Goal: Communication & Community: Answer question/provide support

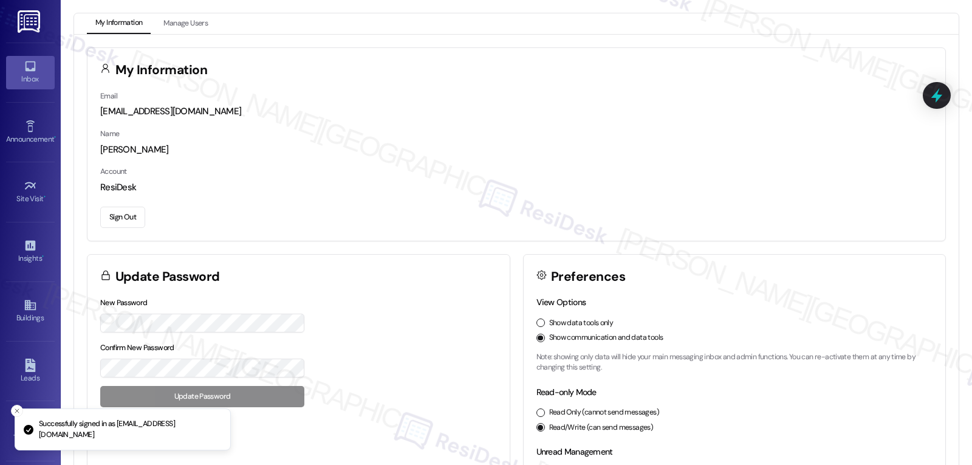
click at [30, 81] on div "Inbox" at bounding box center [30, 79] width 61 height 12
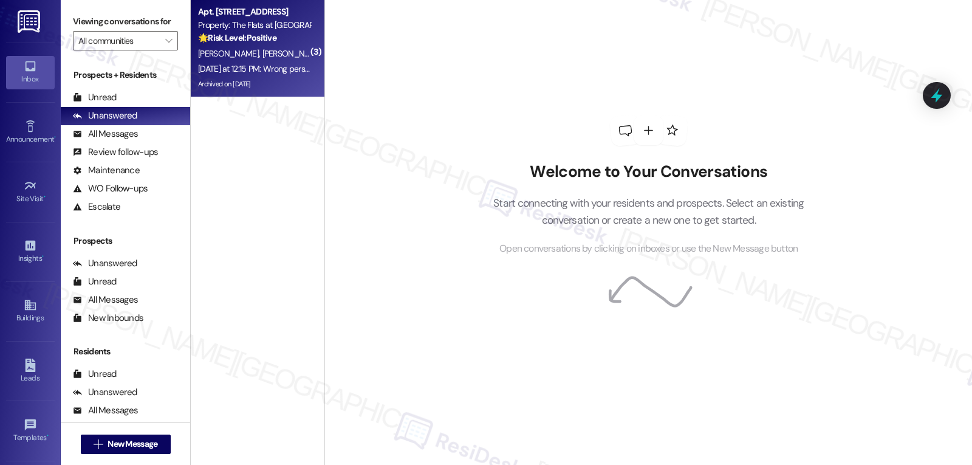
click at [249, 43] on strong "🌟 Risk Level: Positive" at bounding box center [237, 37] width 78 height 11
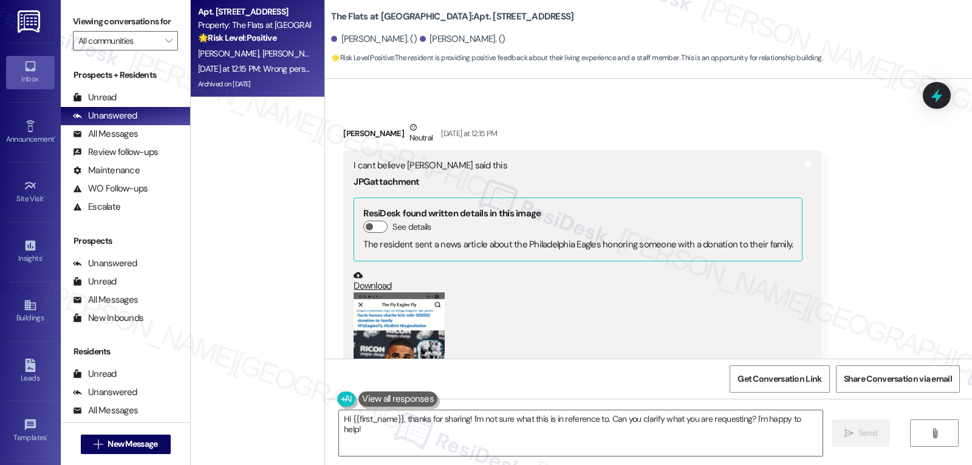
scroll to position [5642, 0]
click at [365, 291] on button "Zoom image" at bounding box center [399, 390] width 91 height 198
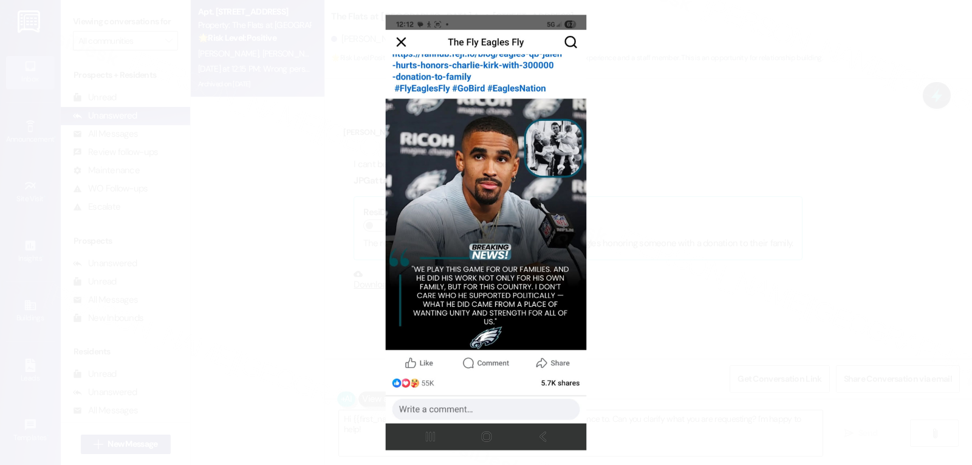
click at [649, 389] on button "Unzoom image" at bounding box center [486, 232] width 972 height 465
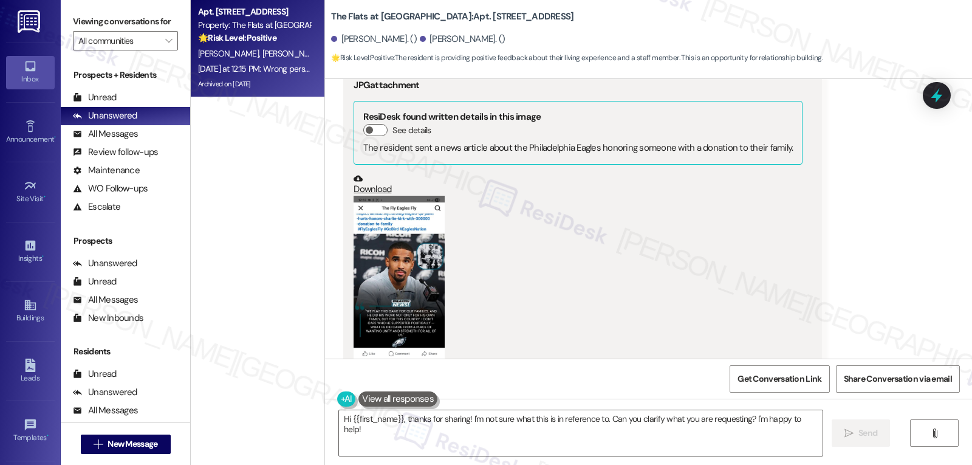
scroll to position [5764, 0]
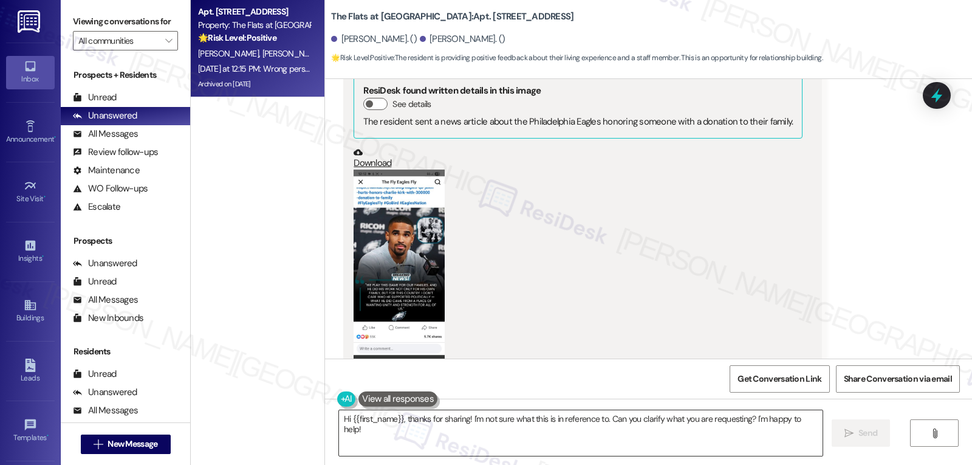
click at [434, 420] on textarea "Hi {{first_name}}, thanks for sharing! I'm not sure what this is in reference t…" at bounding box center [581, 433] width 484 height 46
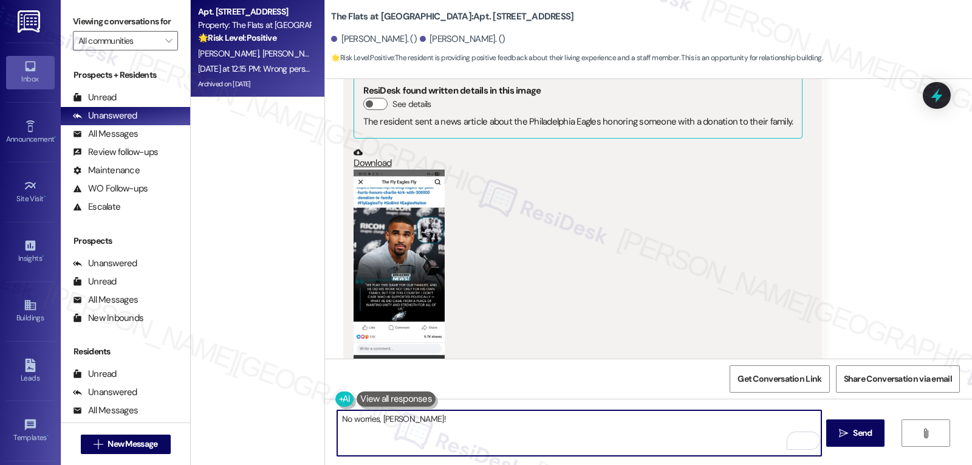
click at [553, 439] on textarea "No worries, [PERSON_NAME]!" at bounding box center [579, 433] width 484 height 46
paste textarea "If there’s ever anything you need or any questions you have, I’m just a message…"
type textarea "No worries, [PERSON_NAME]! If there’s ever anything you need or any questions y…"
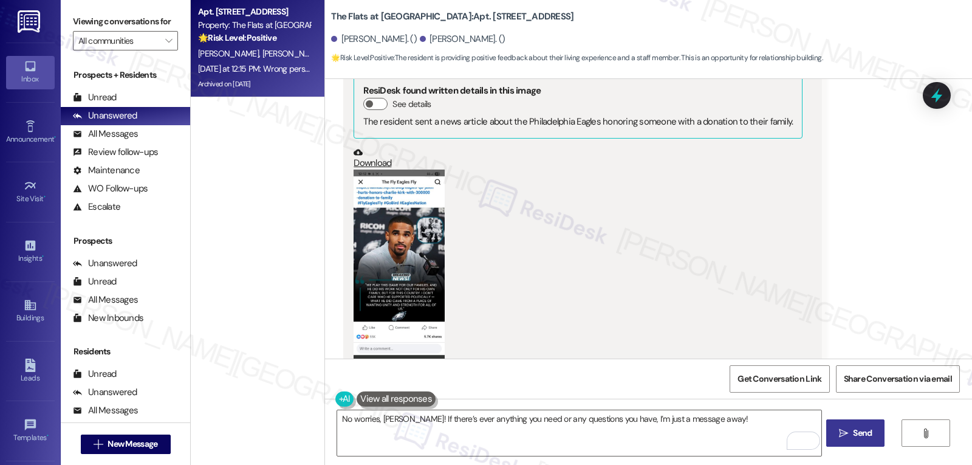
click at [851, 439] on span "Send" at bounding box center [863, 433] width 24 height 13
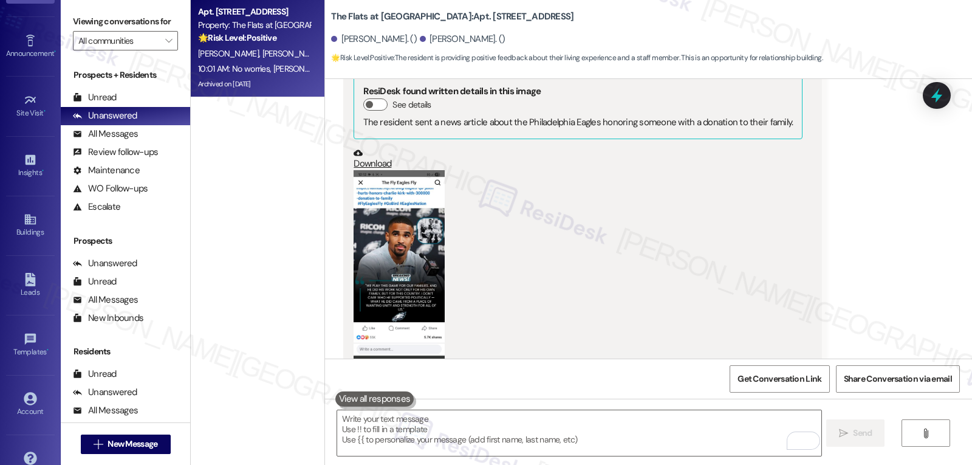
scroll to position [115, 0]
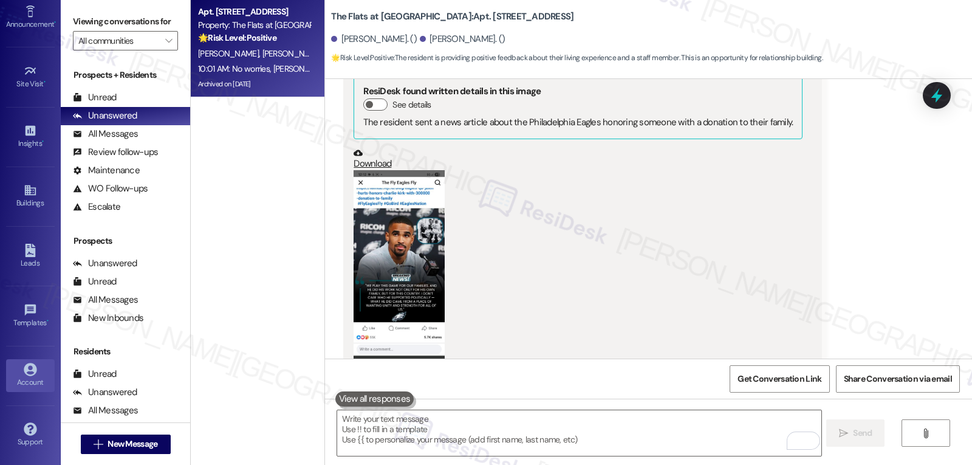
drag, startPoint x: 26, startPoint y: 369, endPoint x: 37, endPoint y: 369, distance: 11.6
click at [26, 369] on icon at bounding box center [30, 369] width 13 height 13
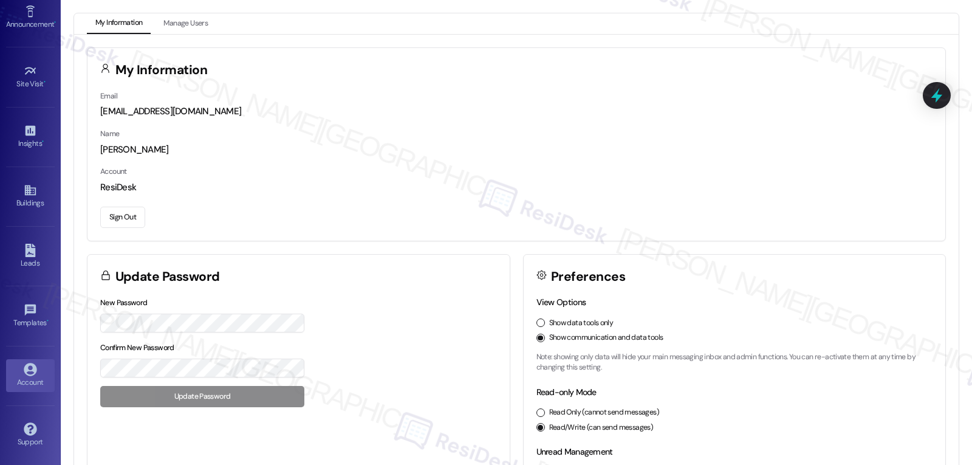
click at [114, 215] on button "Sign Out" at bounding box center [122, 217] width 45 height 21
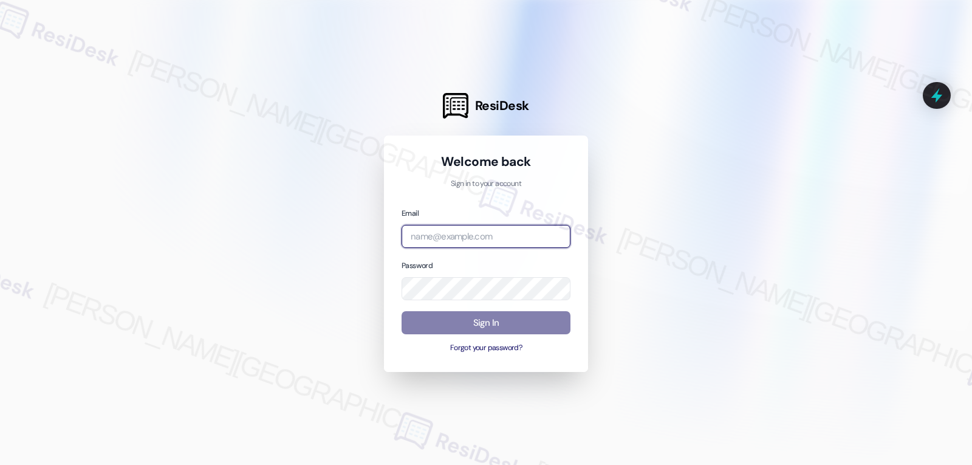
click at [481, 235] on input "email" at bounding box center [486, 237] width 169 height 24
paste input "automated-surveys-archway_equities-jomar.punay@archway_[DOMAIN_NAME]"
type input "automated-surveys-archway_equities-jomar.punay@archway_[DOMAIN_NAME]"
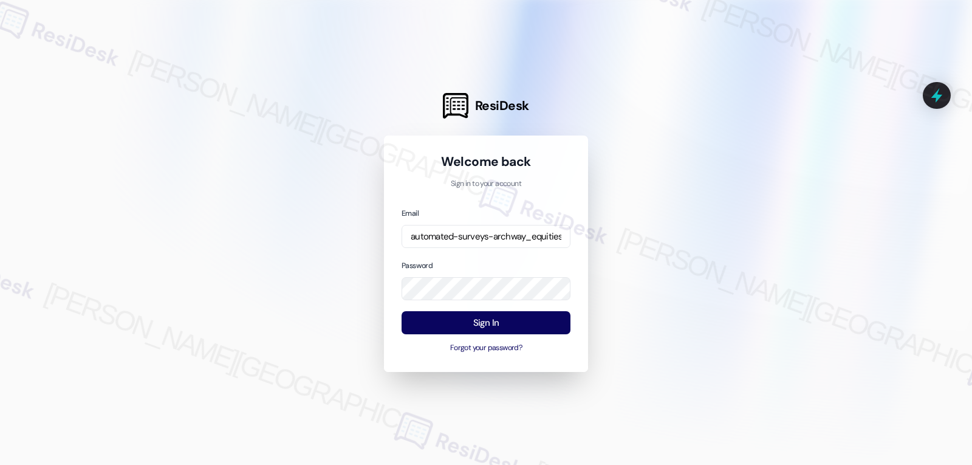
click at [453, 265] on div "Password" at bounding box center [486, 280] width 169 height 42
click at [489, 319] on button "Sign In" at bounding box center [486, 323] width 169 height 24
